Goal: Find specific page/section

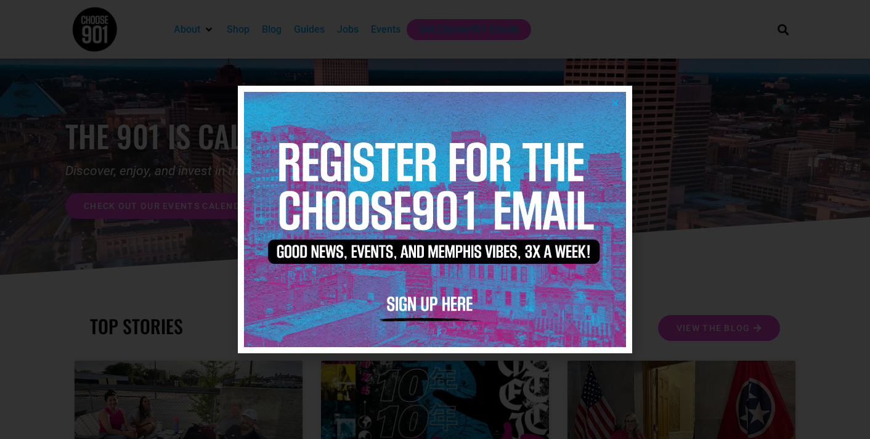
click at [617, 99] on icon "Close" at bounding box center [615, 102] width 9 height 9
click at [619, 99] on icon "Close" at bounding box center [615, 102] width 9 height 9
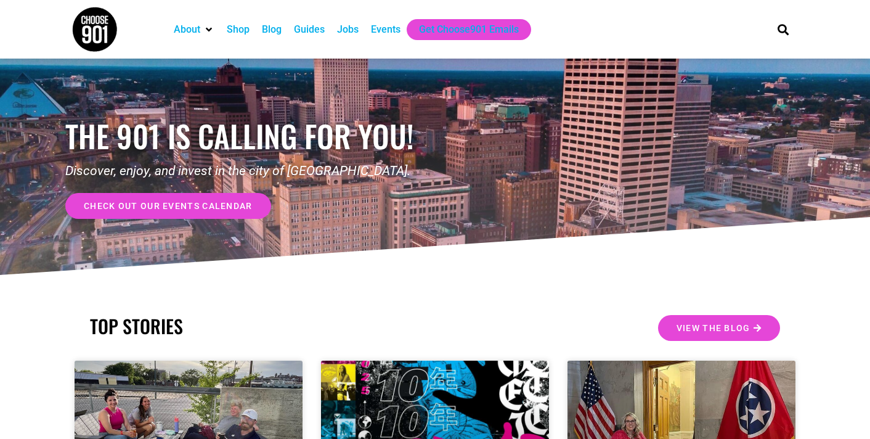
click at [380, 30] on div "Events" at bounding box center [386, 29] width 30 height 15
